Goal: Find specific page/section: Find specific page/section

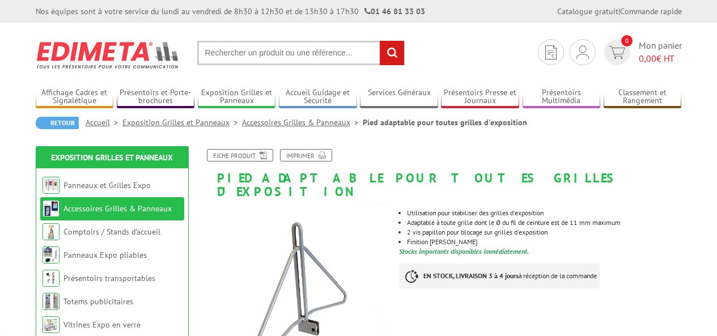
scroll to position [113, 0]
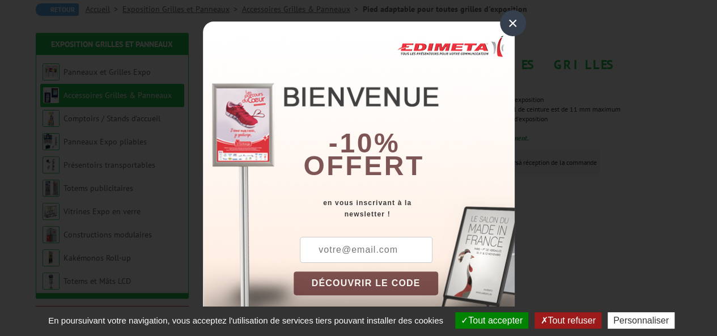
click at [507, 21] on div "×" at bounding box center [513, 23] width 26 height 26
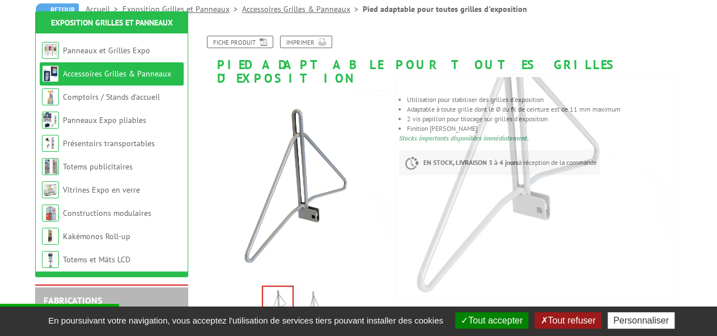
scroll to position [227, 0]
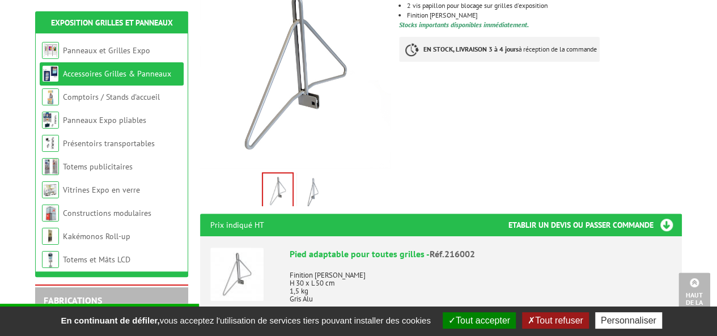
click at [308, 175] on img at bounding box center [312, 192] width 27 height 35
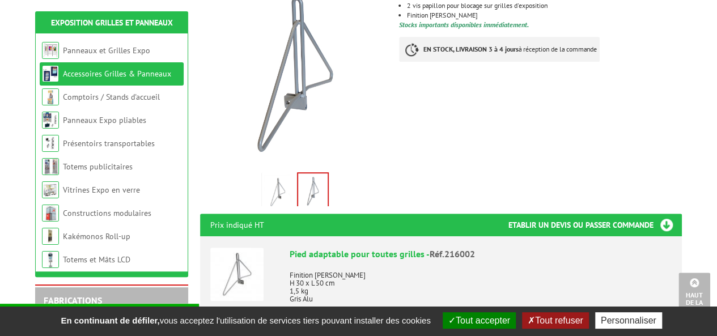
click at [281, 175] on img at bounding box center [277, 192] width 27 height 35
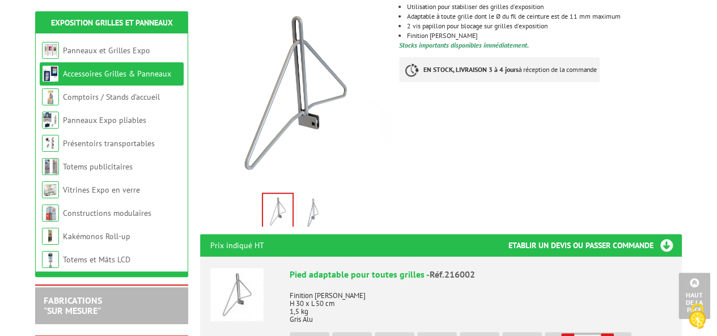
scroll to position [199, 0]
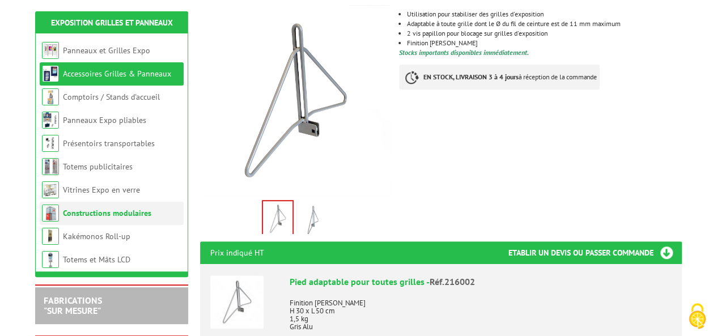
click at [115, 210] on link "Constructions modulaires" at bounding box center [107, 213] width 88 height 10
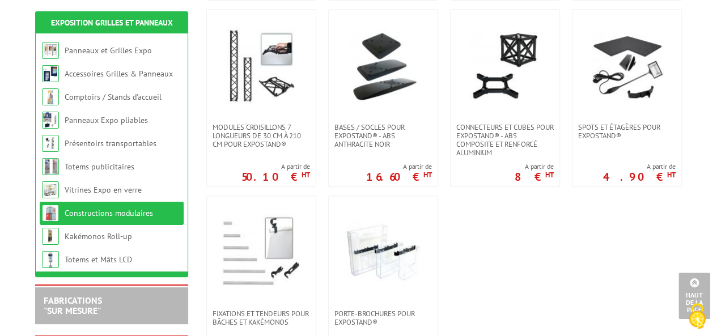
scroll to position [680, 0]
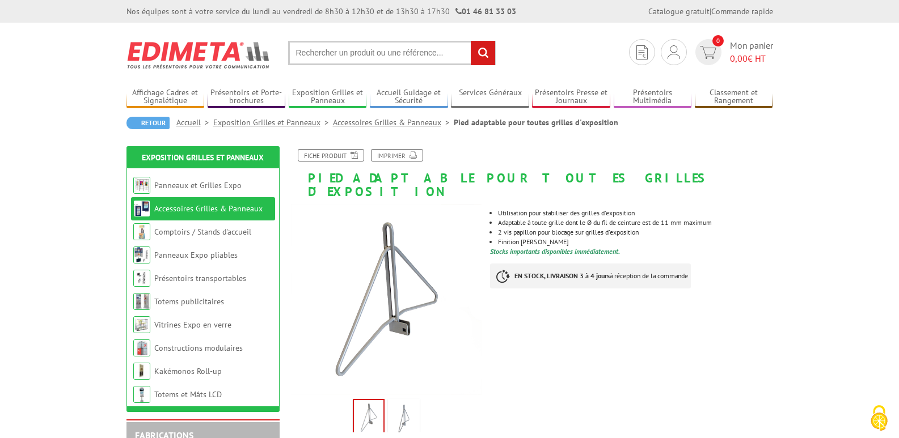
click at [637, 173] on h1 "Pied adaptable pour toutes grilles d'exposition" at bounding box center [531, 173] width 499 height 49
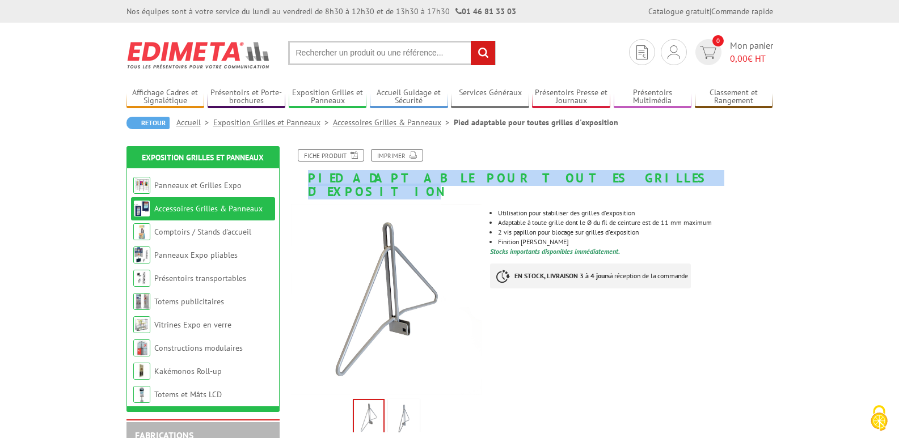
drag, startPoint x: 639, startPoint y: 174, endPoint x: 303, endPoint y: 177, distance: 335.2
click at [303, 177] on h1 "Pied adaptable pour toutes grilles d'exposition" at bounding box center [531, 173] width 499 height 49
copy h1 "Pied adaptable pour toutes grilles d'exposition"
